Goal: Information Seeking & Learning: Check status

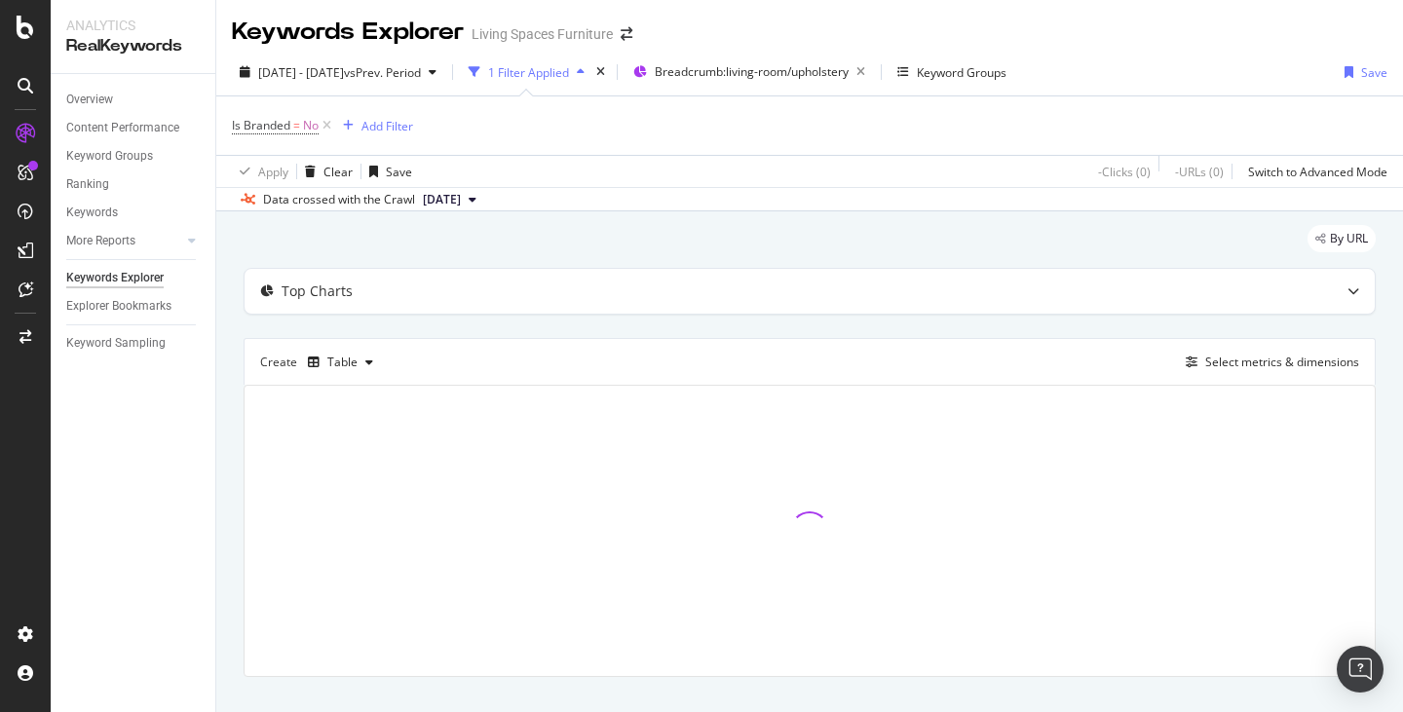
scroll to position [34, 0]
